Goal: Information Seeking & Learning: Find specific page/section

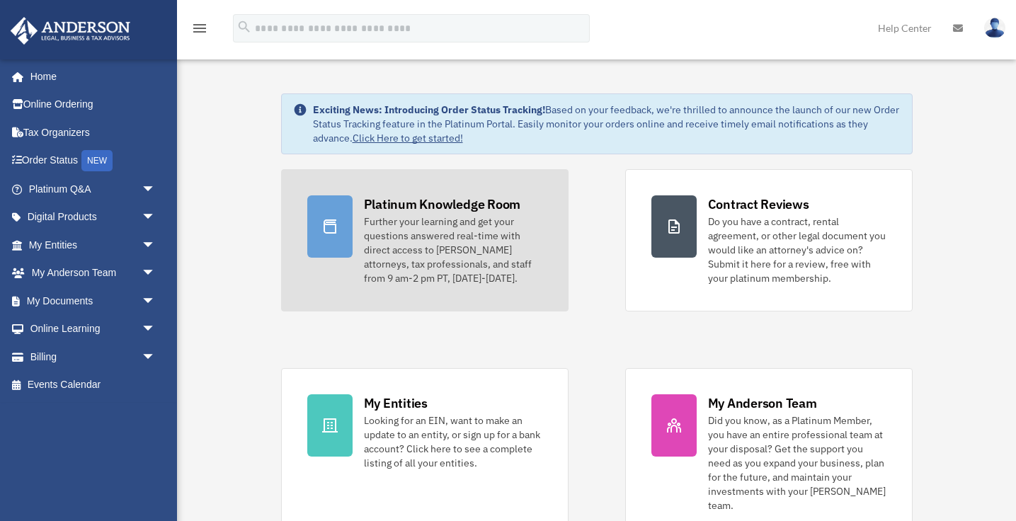
click at [455, 243] on div "Further your learning and get your questions answered real-time with direct acc…" at bounding box center [453, 249] width 178 height 71
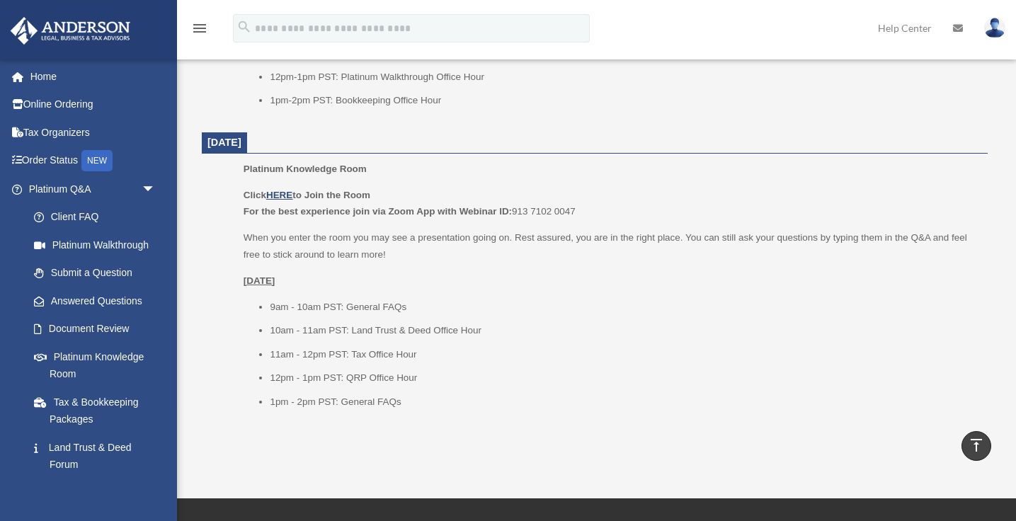
scroll to position [1757, 0]
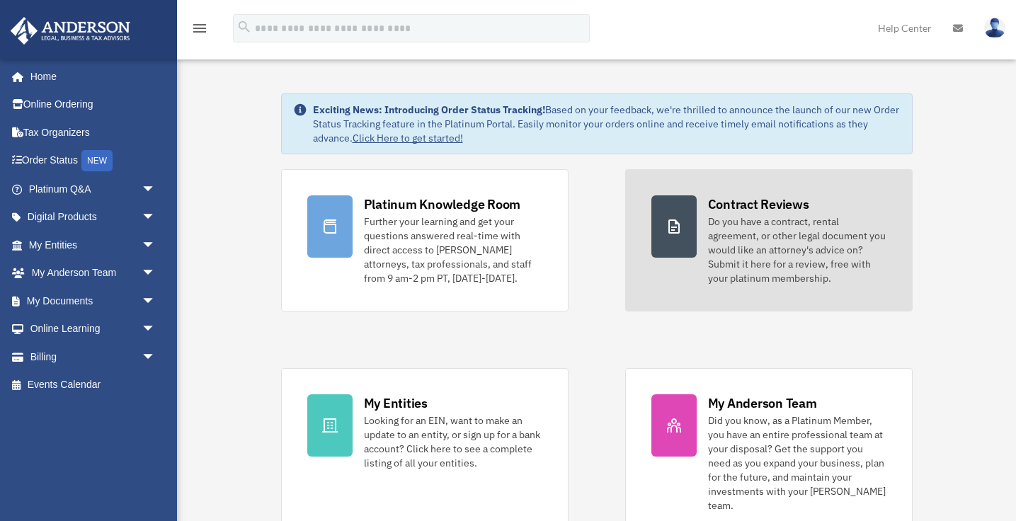
click at [771, 245] on div "Do you have a contract, rental agreement, or other legal document you would lik…" at bounding box center [797, 249] width 178 height 71
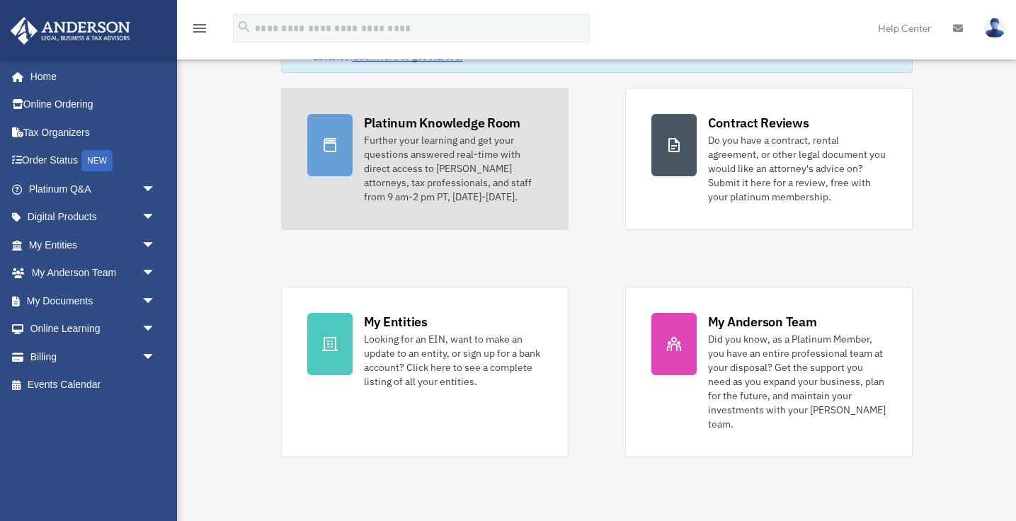
scroll to position [83, 0]
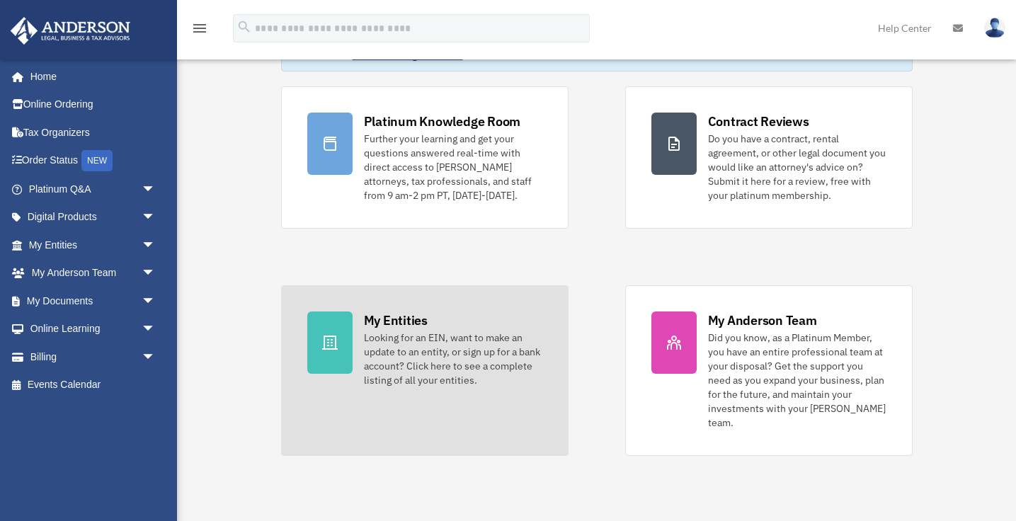
click at [438, 367] on div "Looking for an EIN, want to make an update to an entity, or sign up for a bank …" at bounding box center [453, 359] width 178 height 57
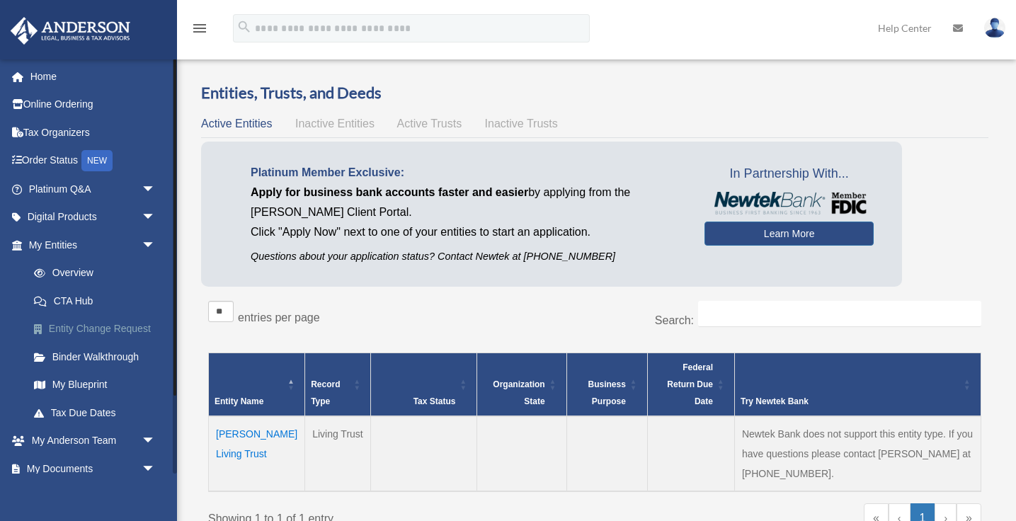
click at [106, 331] on link "Entity Change Request" at bounding box center [98, 329] width 157 height 28
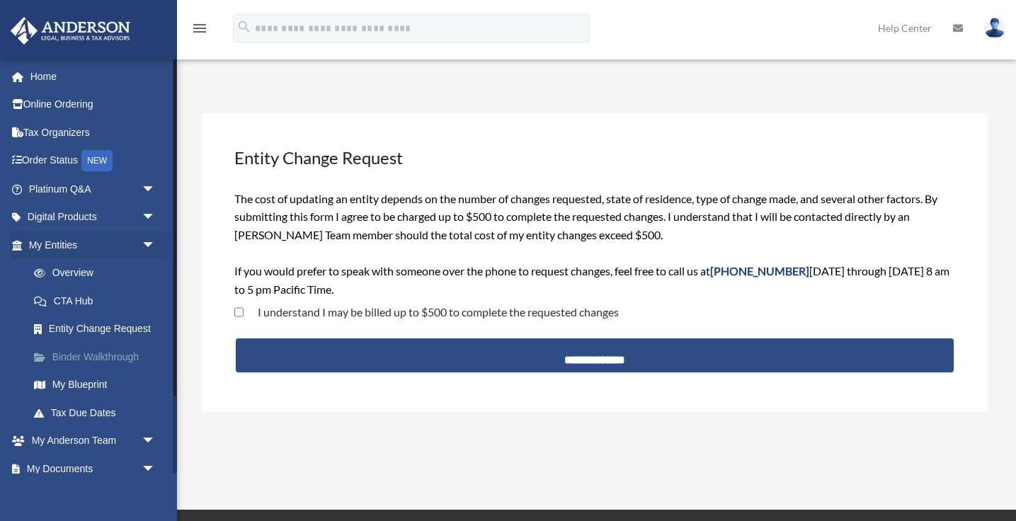
click at [90, 355] on link "Binder Walkthrough" at bounding box center [98, 357] width 157 height 28
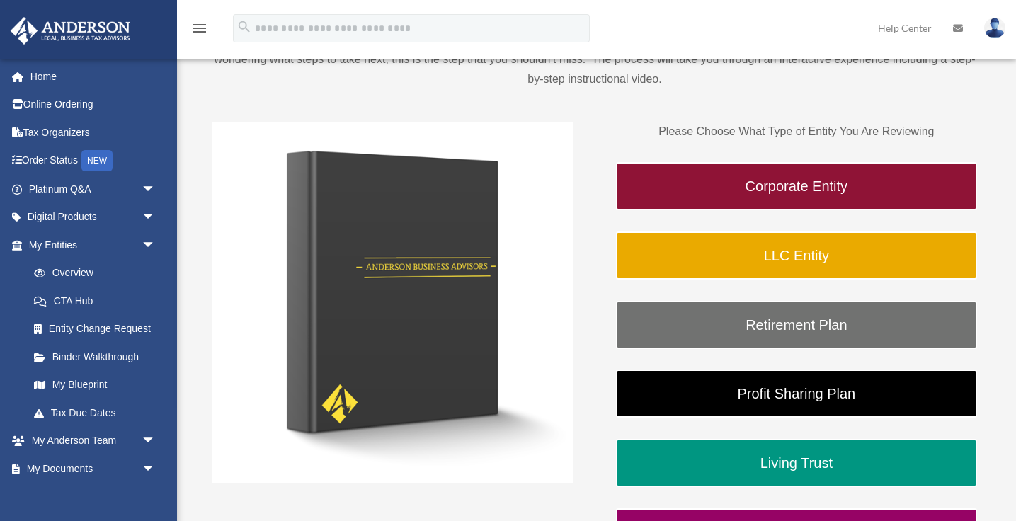
scroll to position [159, 0]
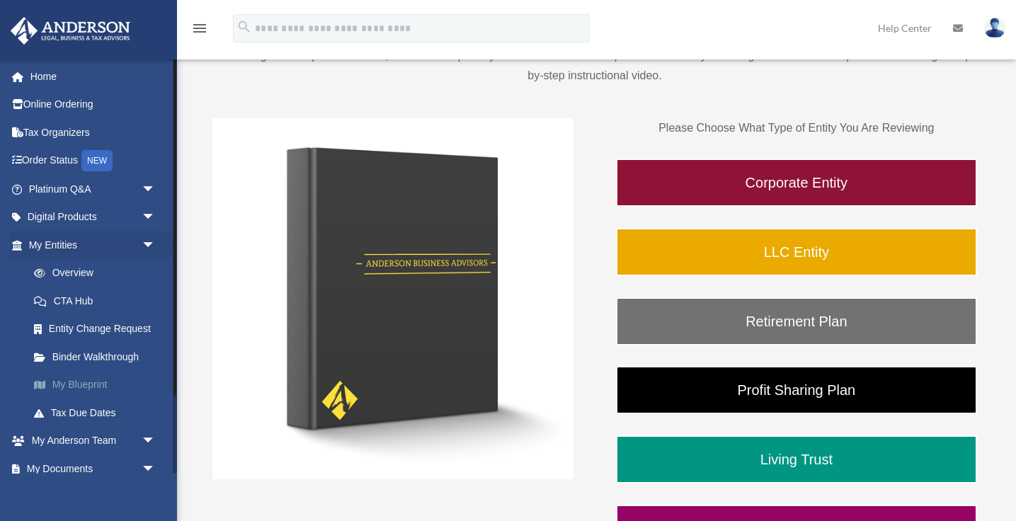
click at [80, 386] on link "My Blueprint" at bounding box center [98, 385] width 157 height 28
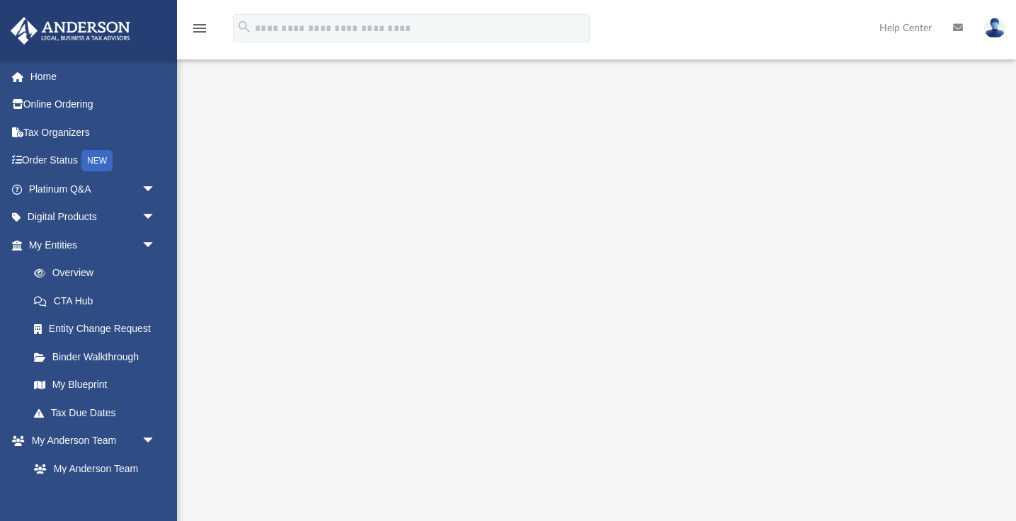
scroll to position [125, 0]
click at [81, 414] on link "Tax Due Dates" at bounding box center [98, 412] width 157 height 28
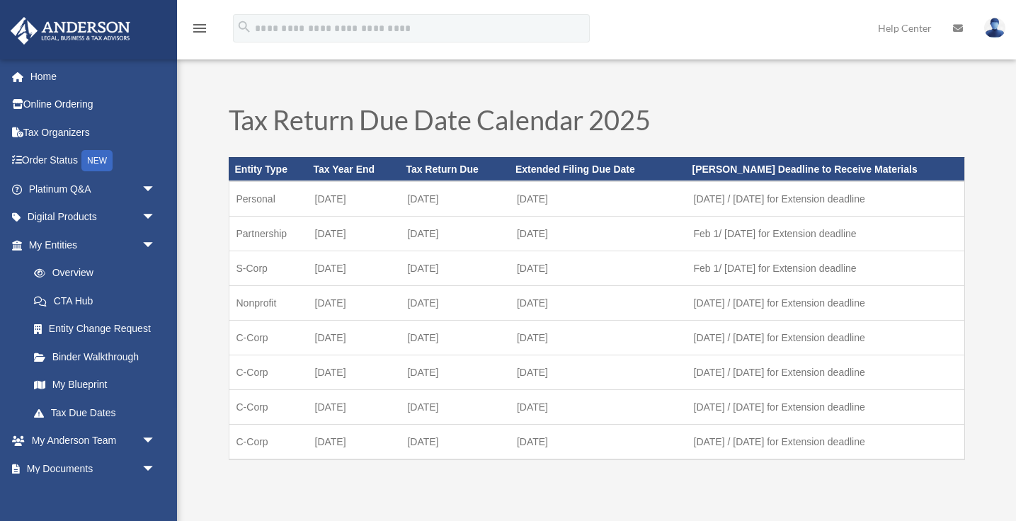
click at [81, 414] on link "Tax Due Dates" at bounding box center [95, 412] width 150 height 28
click at [74, 469] on link "My Documents arrow_drop_down" at bounding box center [93, 468] width 167 height 28
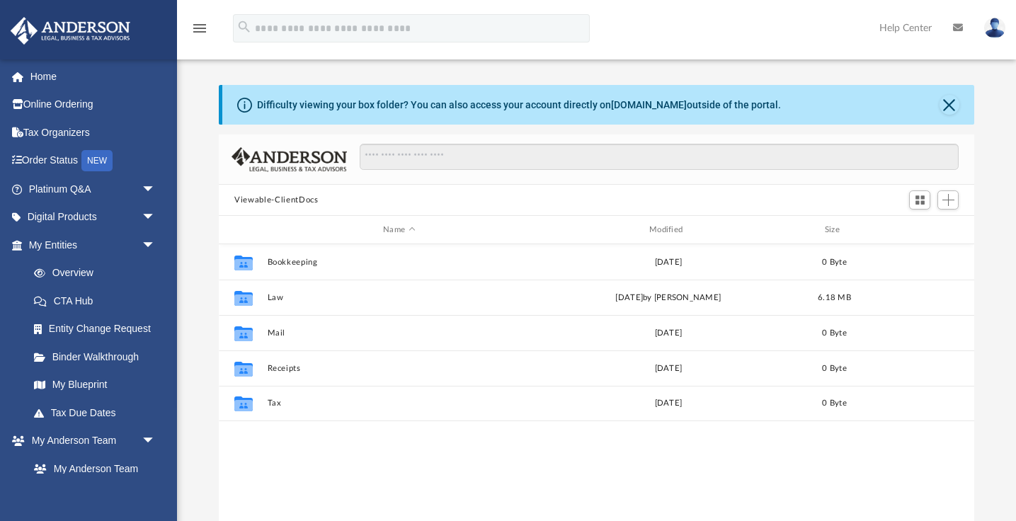
scroll to position [321, 754]
